Goal: Task Accomplishment & Management: Manage account settings

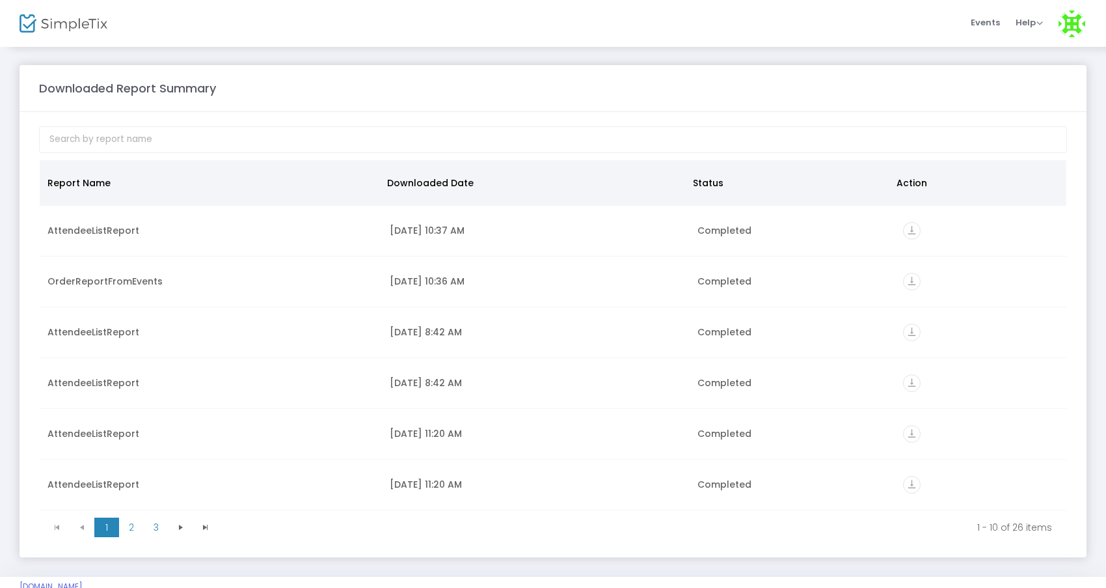
click at [69, 27] on img at bounding box center [64, 23] width 88 height 19
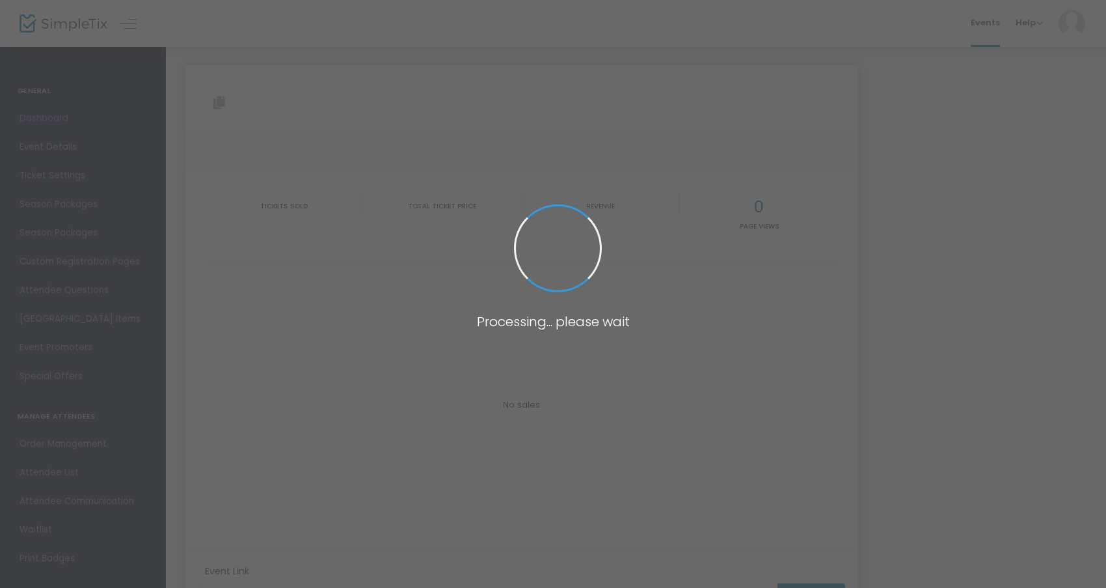
type input "[URL][DOMAIN_NAME]"
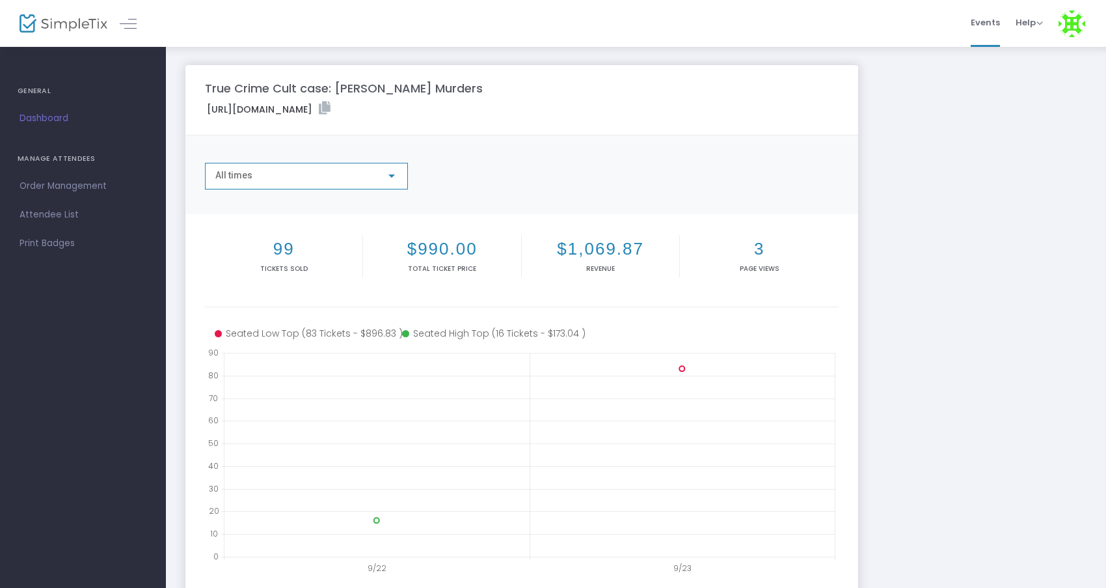
click at [324, 173] on div "All times" at bounding box center [300, 175] width 170 height 10
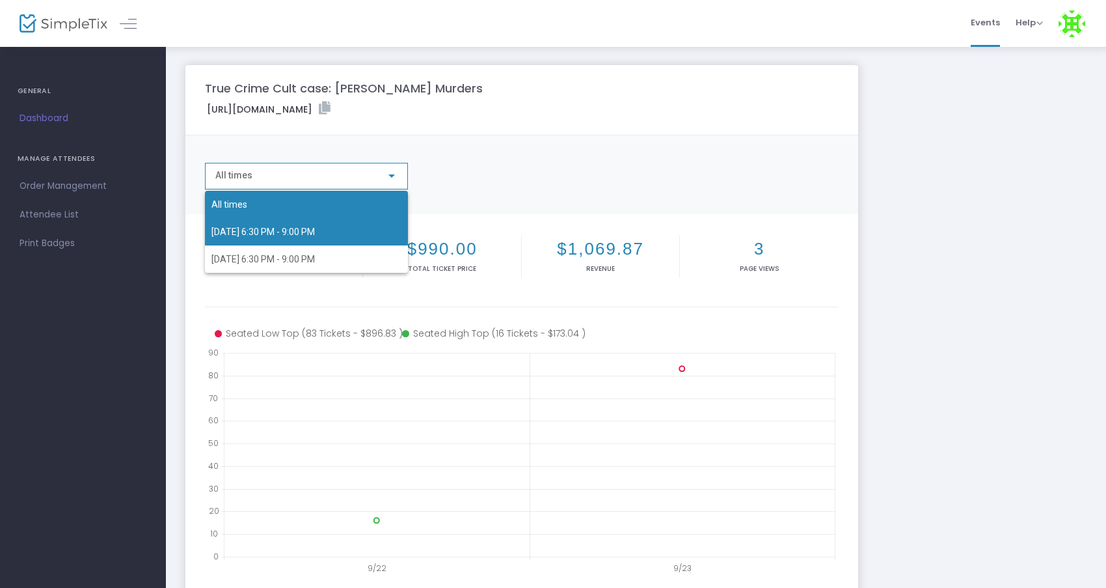
click at [299, 226] on span "[DATE] 6:30 PM - 9:00 PM" at bounding box center [306, 231] width 190 height 27
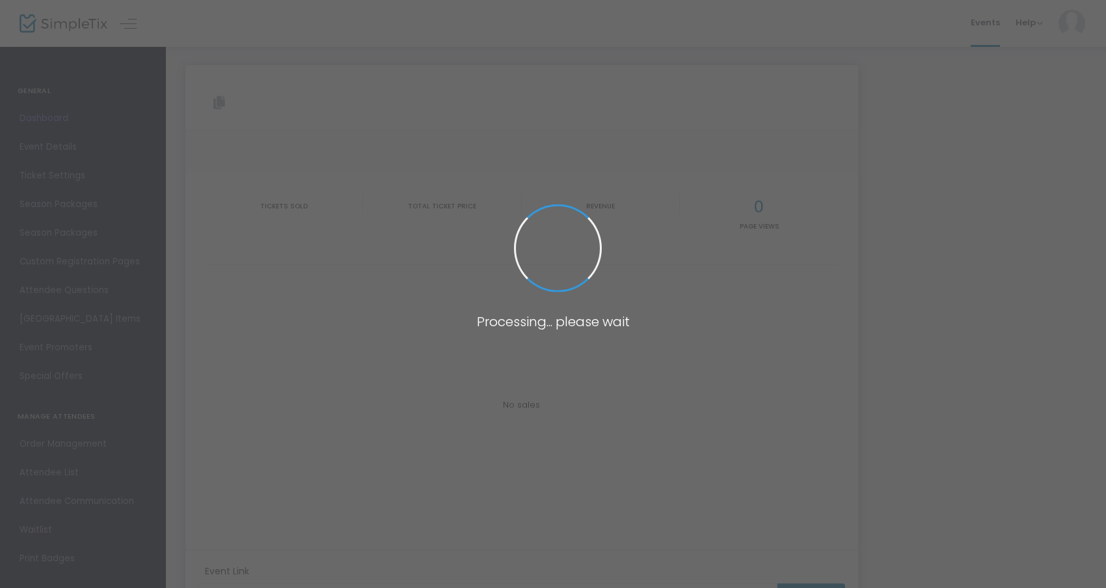
type input "[URL][DOMAIN_NAME]"
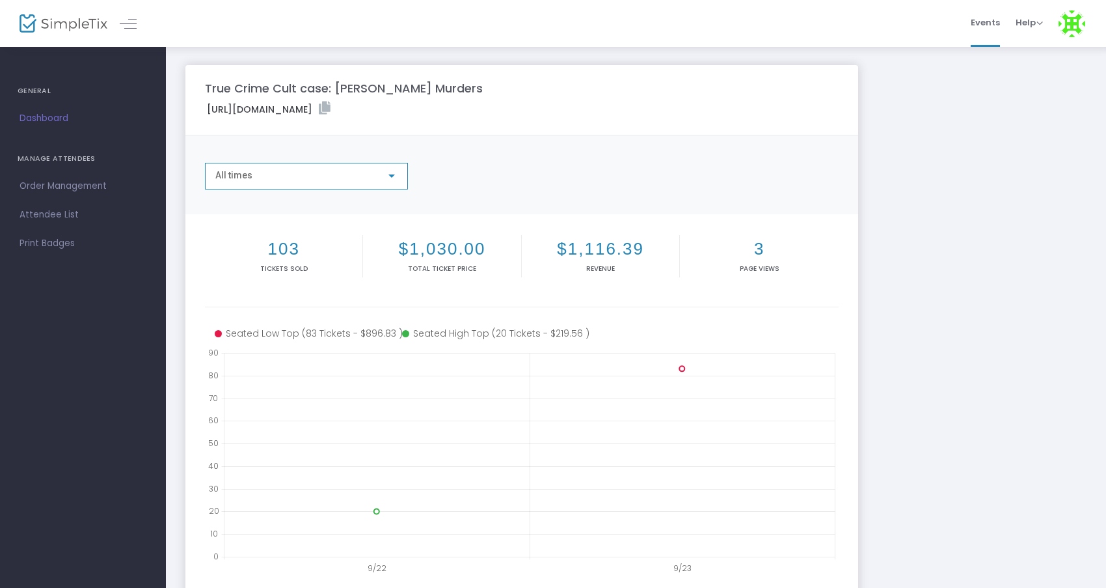
click at [396, 180] on div at bounding box center [392, 175] width 12 height 10
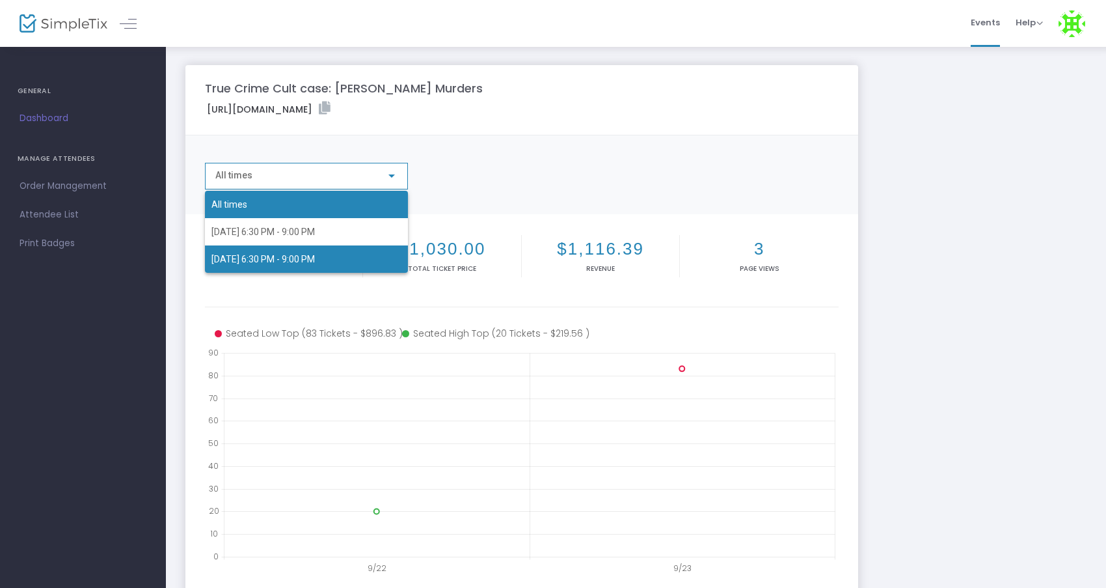
click at [346, 254] on span "[DATE] 6:30 PM - 9:00 PM" at bounding box center [306, 258] width 190 height 27
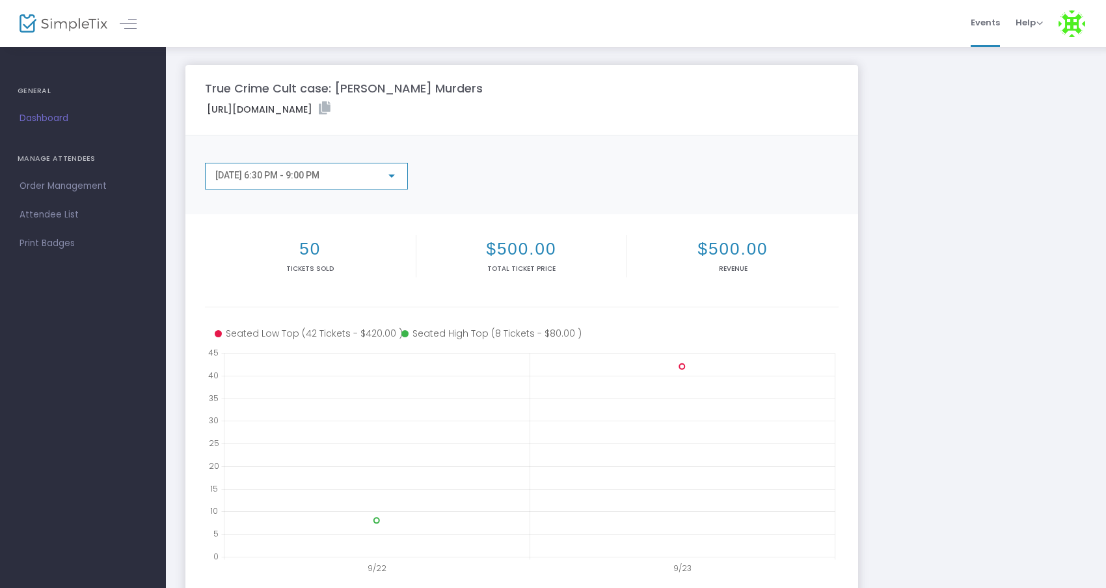
click at [391, 174] on div at bounding box center [391, 175] width 7 height 3
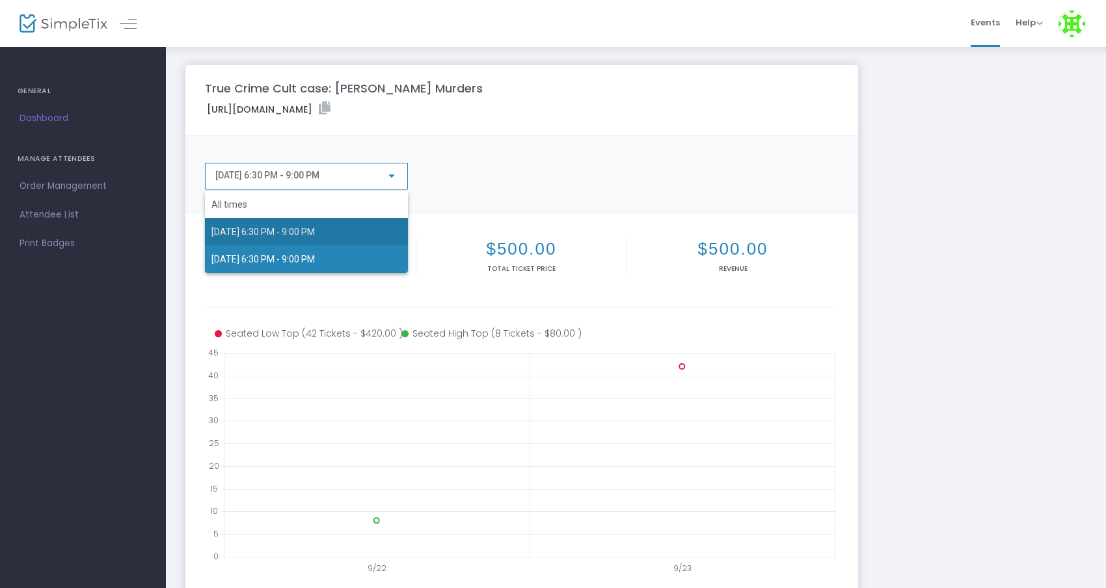
click at [301, 239] on span "10/21/2025 6:30 PM - 9:00 PM" at bounding box center [306, 231] width 190 height 27
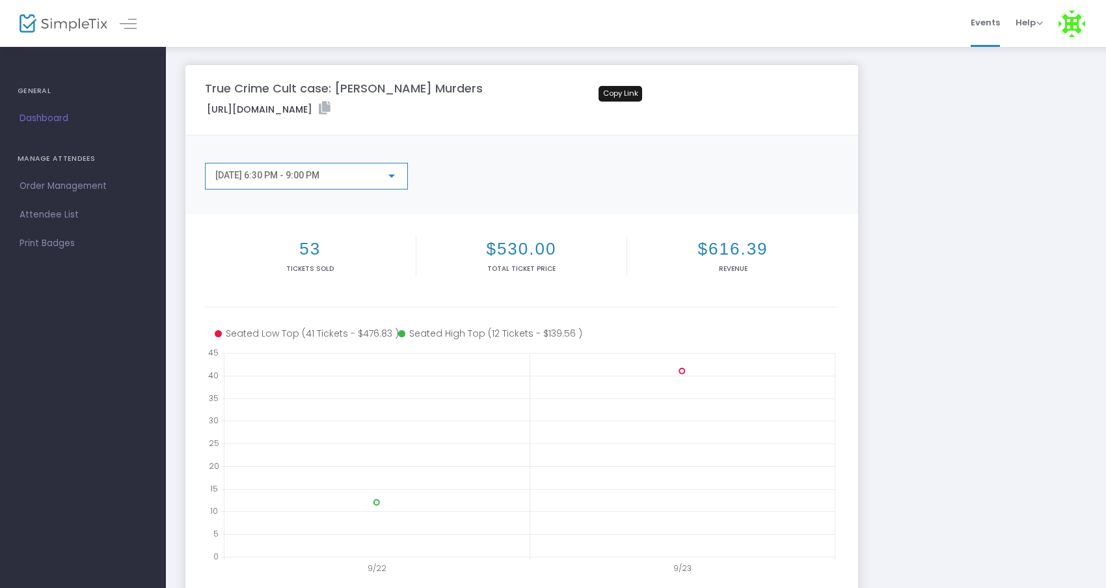
click at [331, 108] on icon at bounding box center [325, 107] width 12 height 13
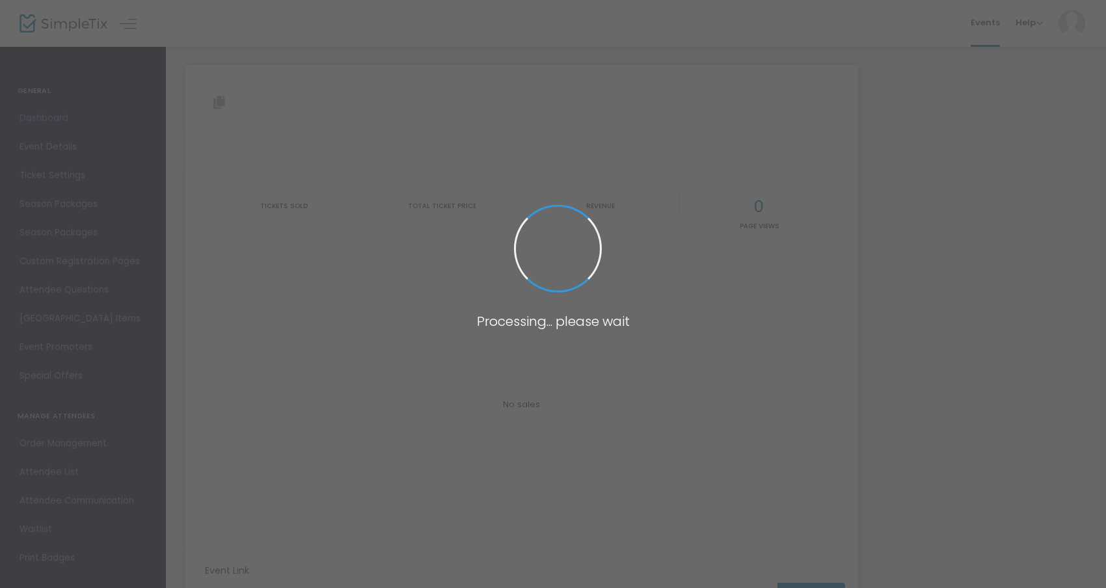
type input "[URL][DOMAIN_NAME]"
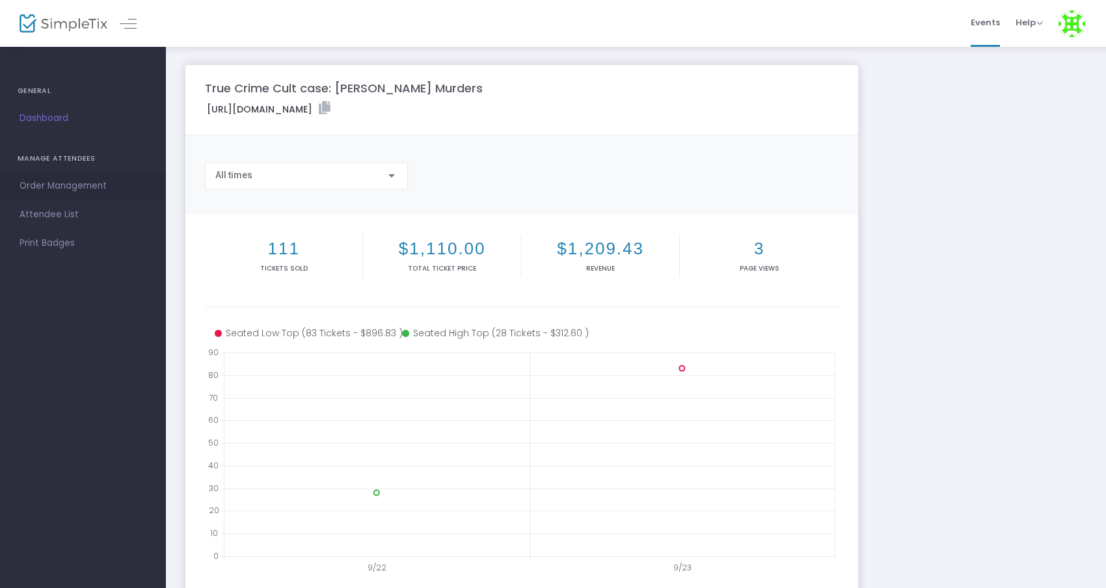
click at [55, 187] on span "Order Management" at bounding box center [83, 186] width 127 height 17
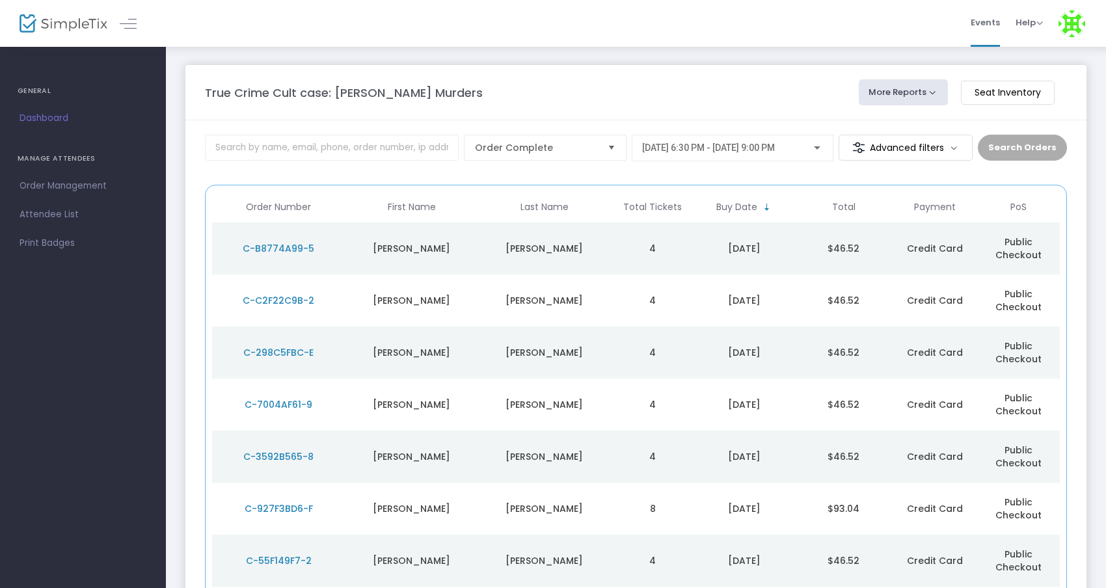
click at [1021, 148] on div "Search Orders" at bounding box center [1022, 153] width 89 height 37
click at [1016, 150] on div "Search Orders" at bounding box center [1022, 153] width 89 height 37
click at [1014, 144] on div "Search Orders" at bounding box center [1022, 153] width 89 height 37
click at [399, 145] on input at bounding box center [332, 148] width 254 height 26
click at [318, 149] on input "[PERSON_NAME]" at bounding box center [332, 148] width 254 height 26
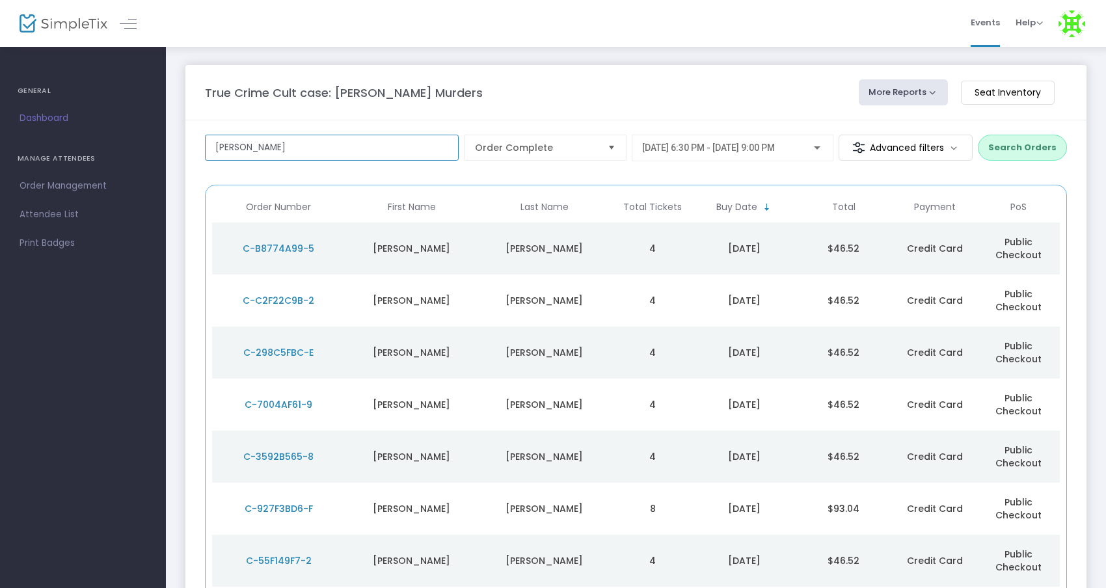
click at [318, 149] on input "[PERSON_NAME]" at bounding box center [332, 148] width 254 height 26
click at [318, 149] on input "joann" at bounding box center [332, 148] width 254 height 26
paste input "brown@atlanticbb.net"
type input "joannbrown@atlanticbb.net"
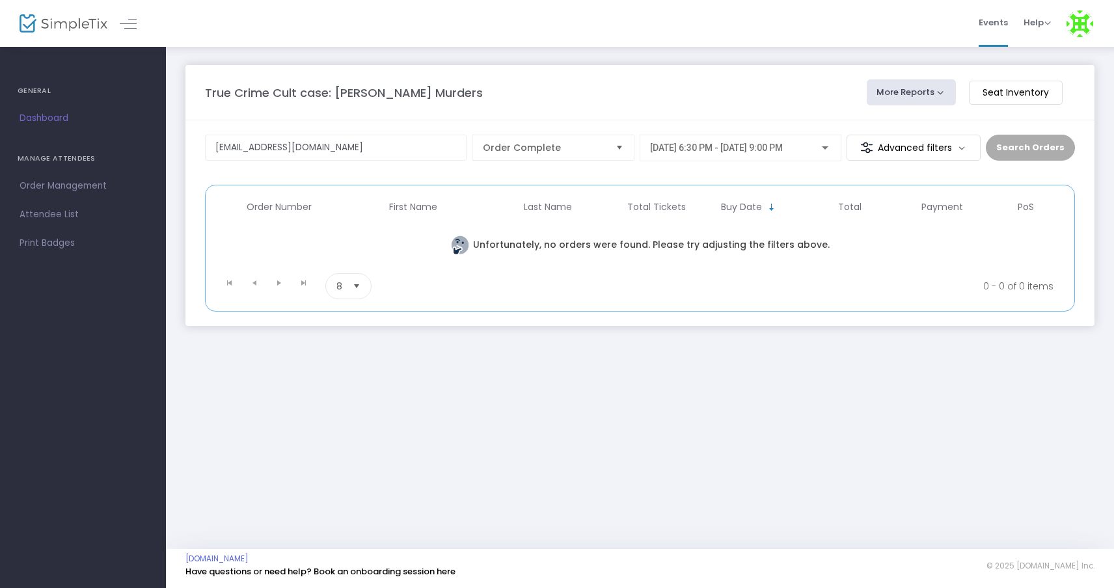
click at [770, 154] on div "10/21/2025 @ 6:30 PM - 10/21/2025 @ 9:00 PM" at bounding box center [740, 145] width 181 height 24
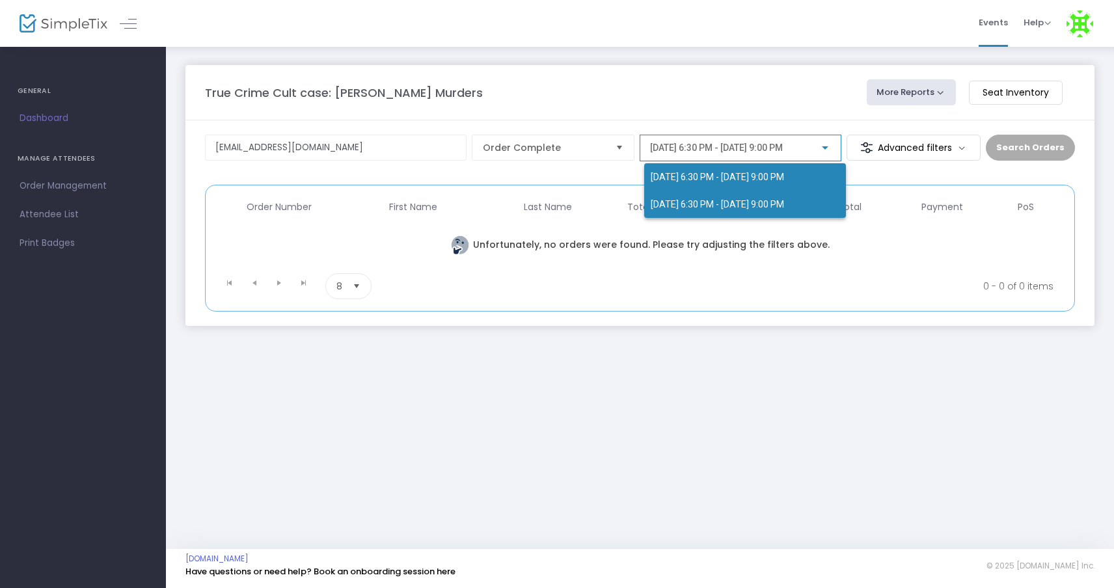
click at [727, 210] on span "10/22/2025 @ 6:30 PM - 10/22/2025 @ 9:00 PM" at bounding box center [745, 204] width 189 height 27
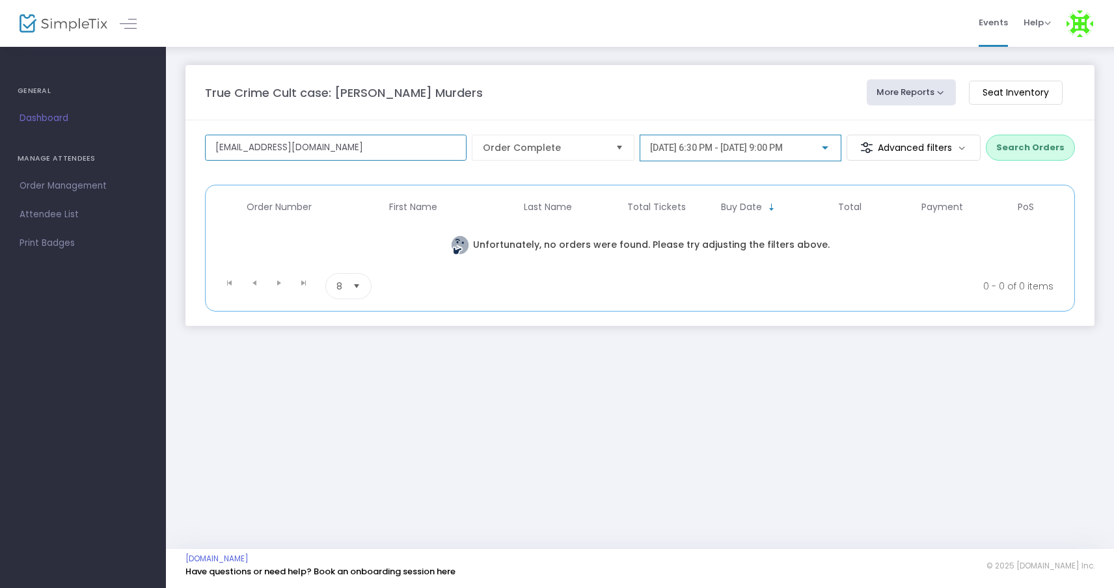
click at [303, 150] on input "joannbrown@atlanticbb.net" at bounding box center [336, 148] width 262 height 26
click at [1004, 144] on button "Search Orders" at bounding box center [1030, 148] width 89 height 26
click at [719, 149] on span "10/22/2025 @ 6:30 PM - 10/22/2025 @ 9:00 PM" at bounding box center [716, 147] width 133 height 10
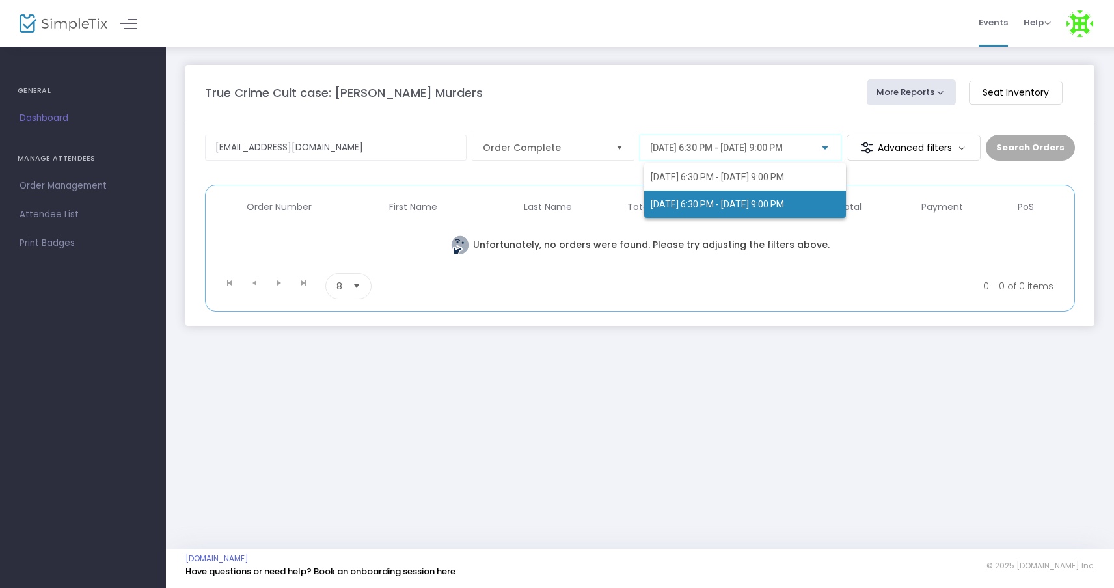
click at [673, 207] on span "10/22/2025 @ 6:30 PM - 10/22/2025 @ 9:00 PM" at bounding box center [717, 204] width 133 height 10
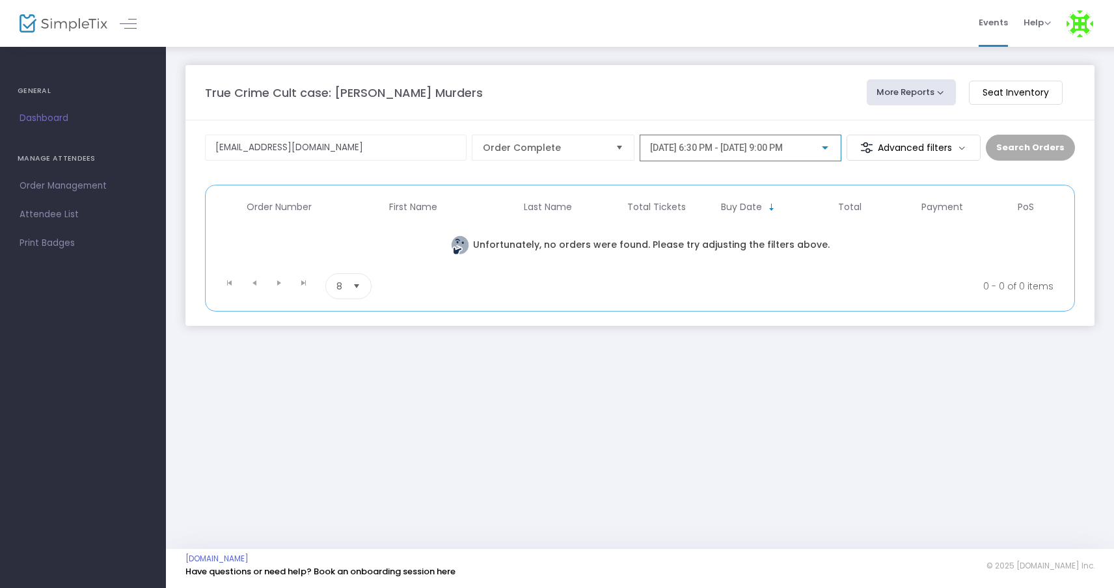
click at [1008, 146] on div "Search Orders" at bounding box center [1030, 153] width 89 height 37
click at [433, 149] on input "joannbrown@atlanticbb.net" at bounding box center [336, 148] width 262 height 26
